Goal: Task Accomplishment & Management: Complete application form

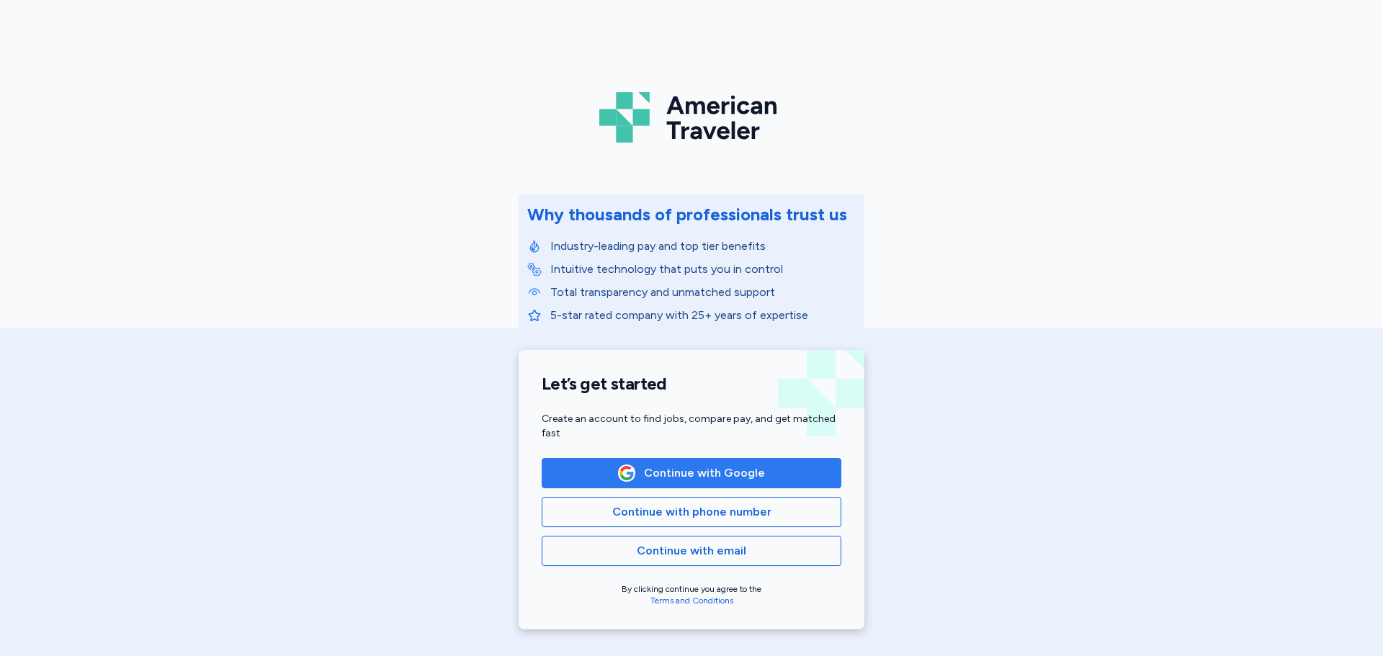
click at [658, 465] on span "Continue with Google" at bounding box center [704, 473] width 121 height 17
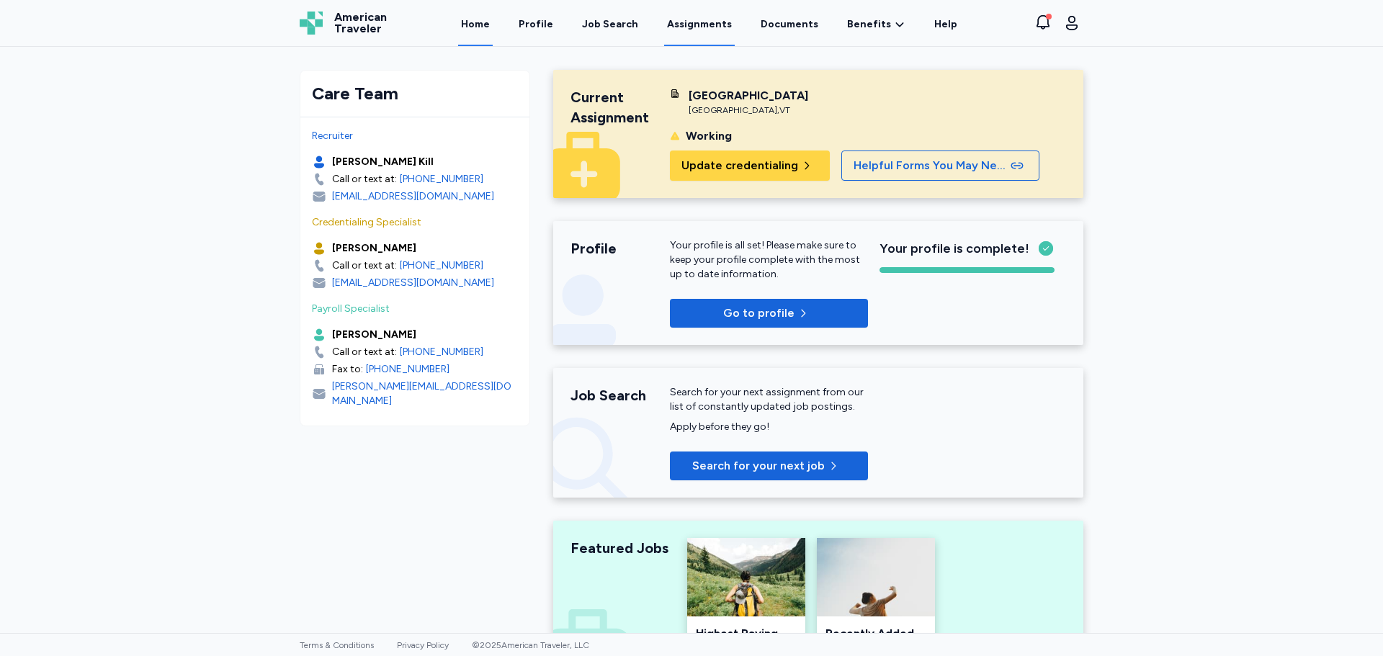
click at [670, 22] on link "Assignments" at bounding box center [699, 23] width 71 height 45
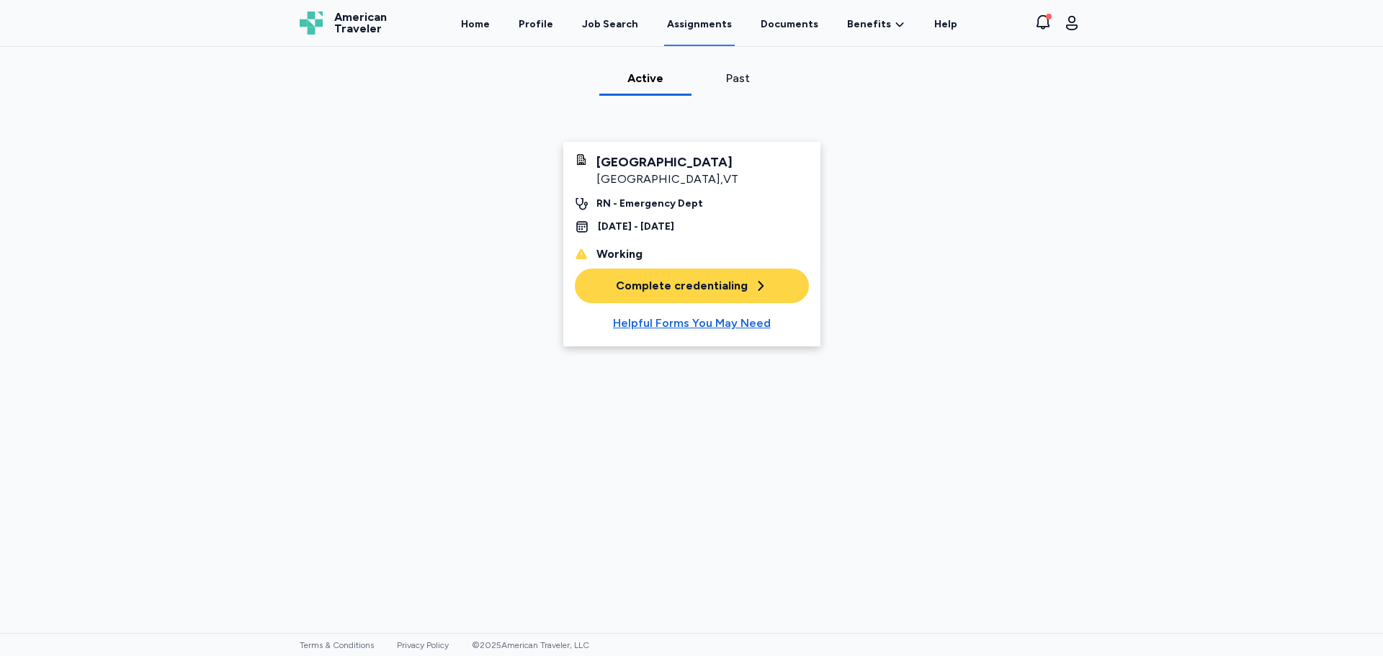
click at [656, 280] on div "Complete credentialing" at bounding box center [692, 285] width 152 height 17
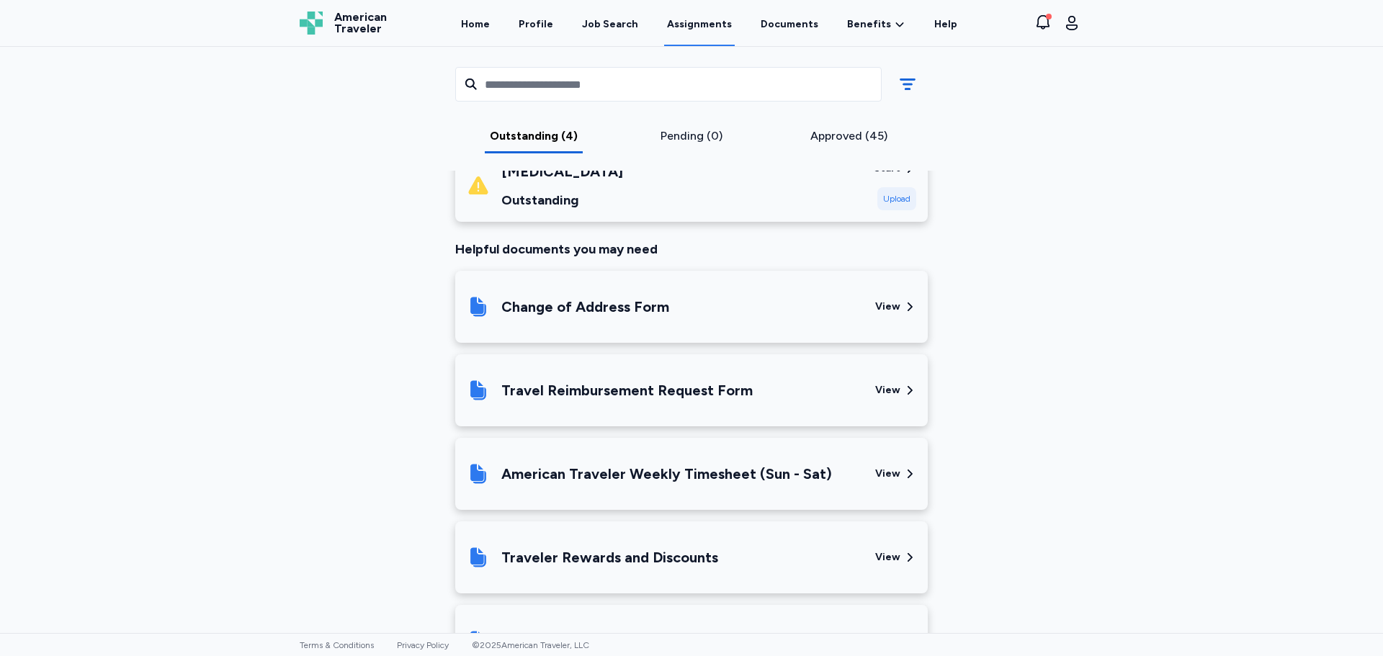
scroll to position [504, 0]
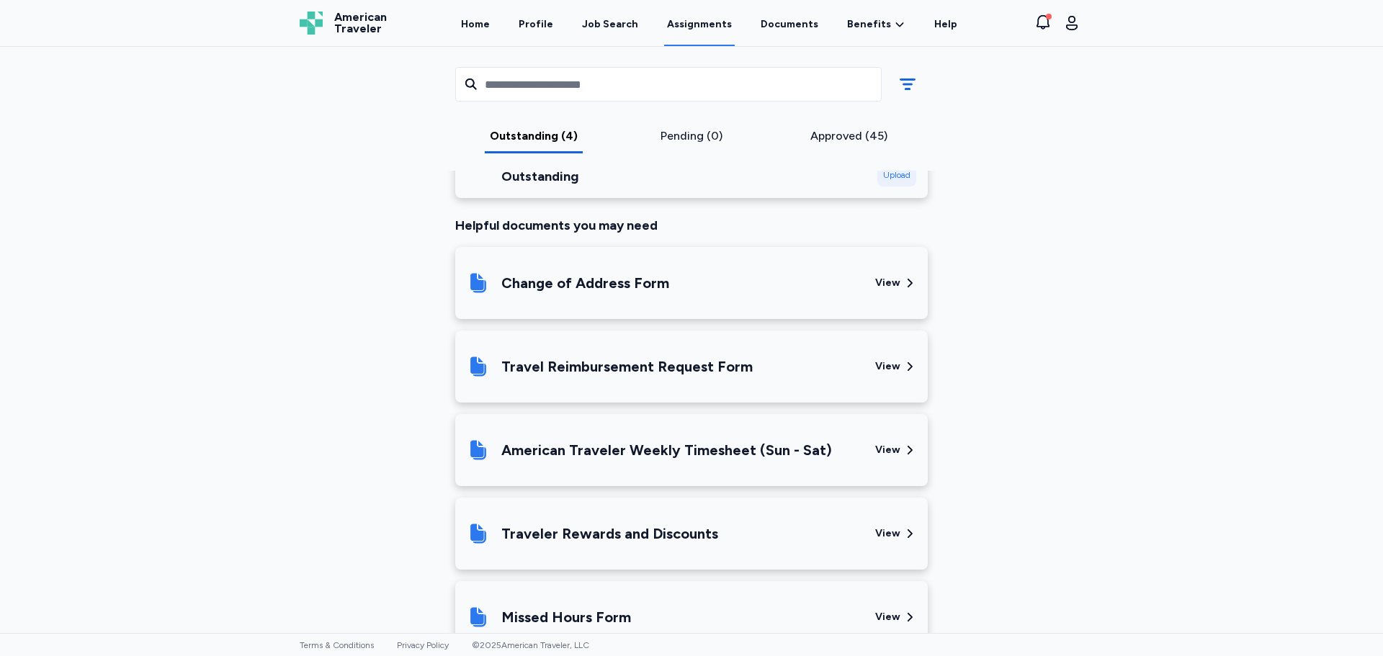
click at [882, 444] on div "View" at bounding box center [887, 450] width 25 height 14
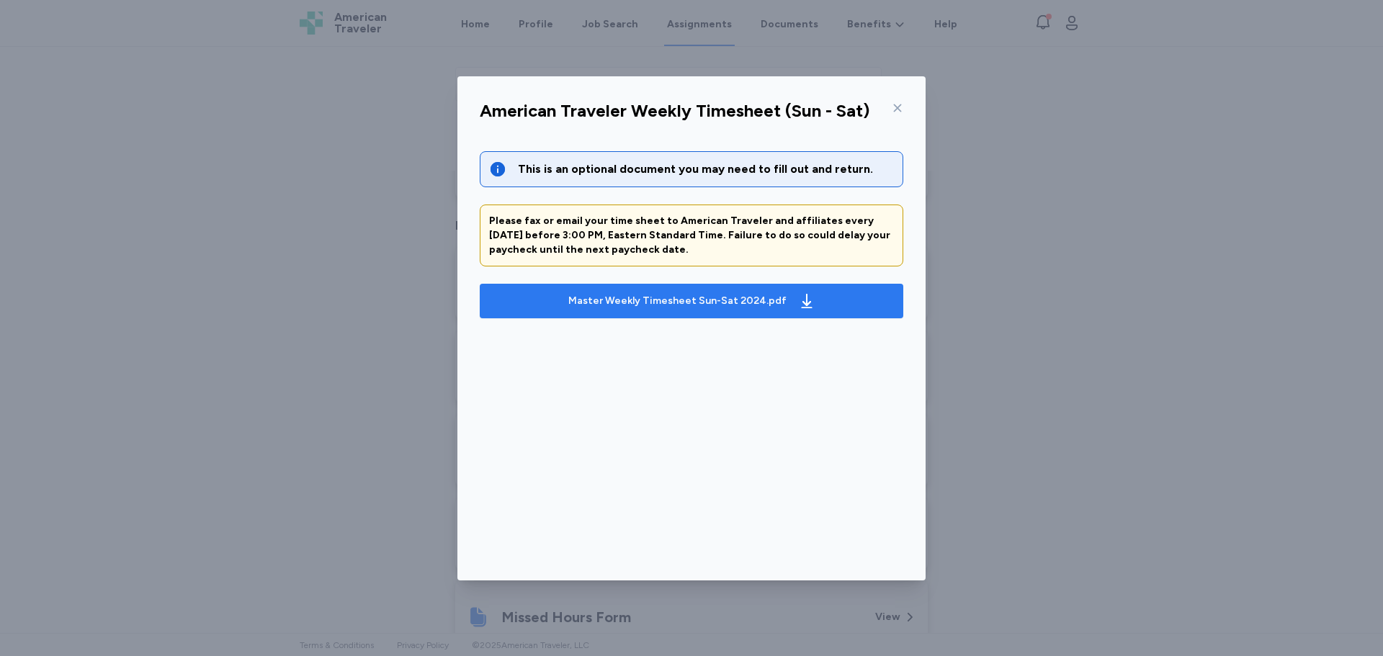
click at [714, 304] on div "Master Weekly Timesheet Sun-Sat 2024.pdf" at bounding box center [677, 301] width 218 height 14
